Goal: Information Seeking & Learning: Learn about a topic

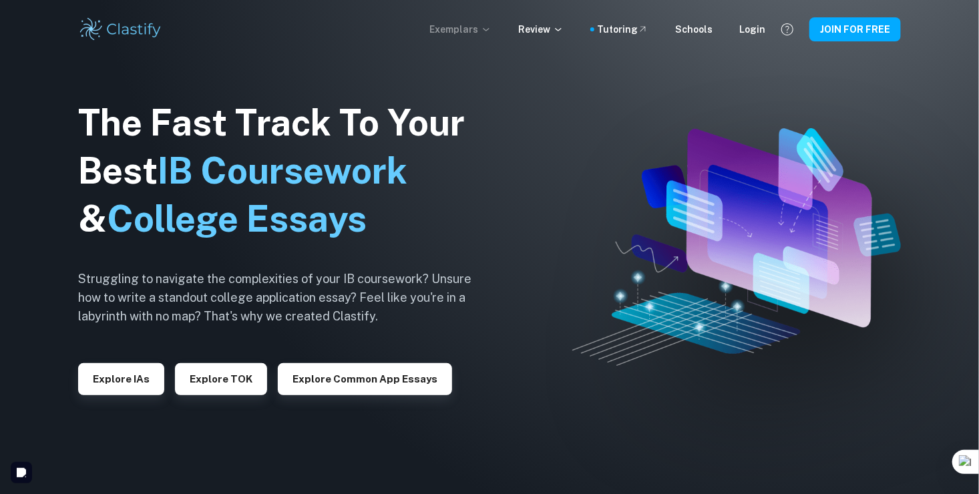
click at [457, 26] on p "Exemplars" at bounding box center [460, 29] width 62 height 15
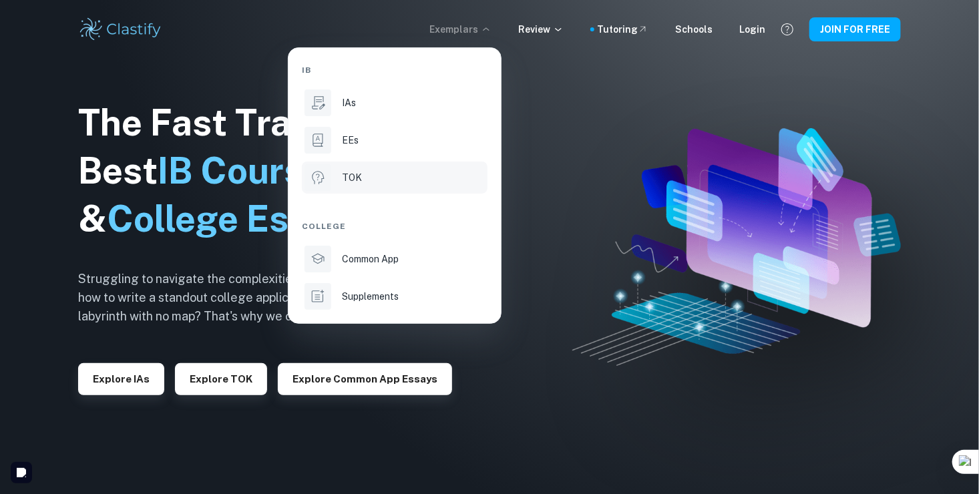
click at [347, 172] on p "TOK" at bounding box center [352, 177] width 20 height 15
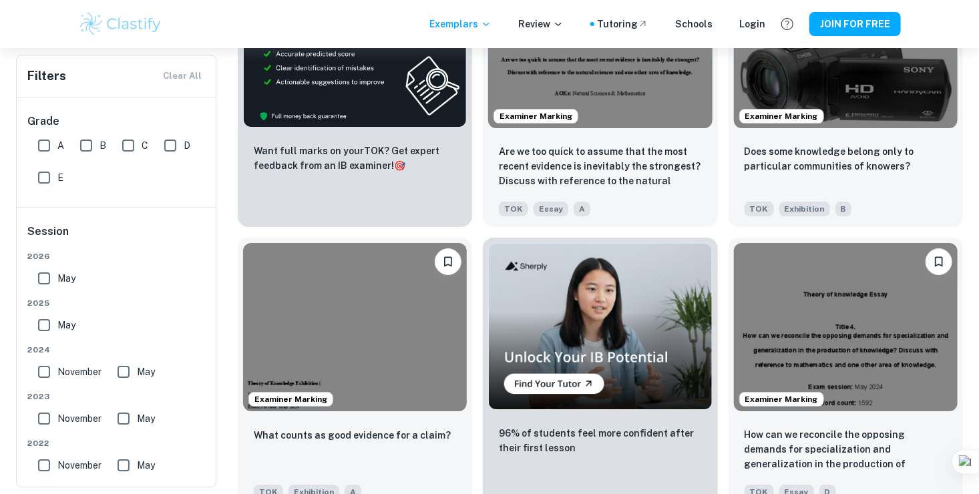
scroll to position [1949, 0]
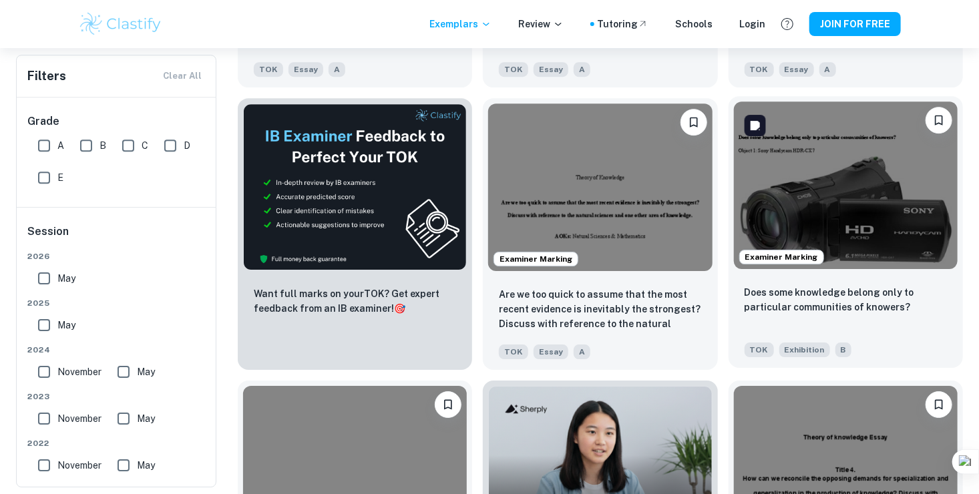
click at [924, 224] on img at bounding box center [846, 185] width 224 height 168
